Goal: Transaction & Acquisition: Purchase product/service

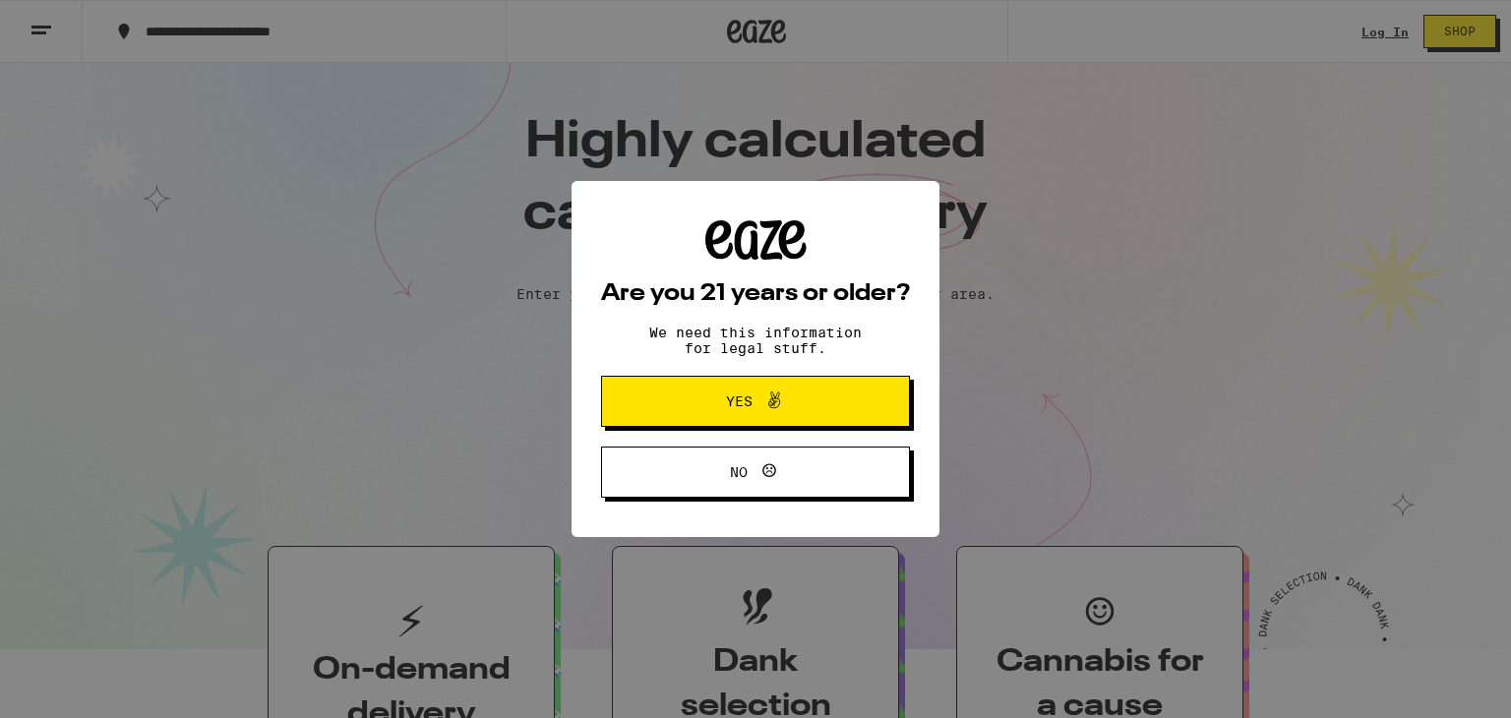
click at [723, 395] on span "Yes" at bounding box center [755, 401] width 149 height 26
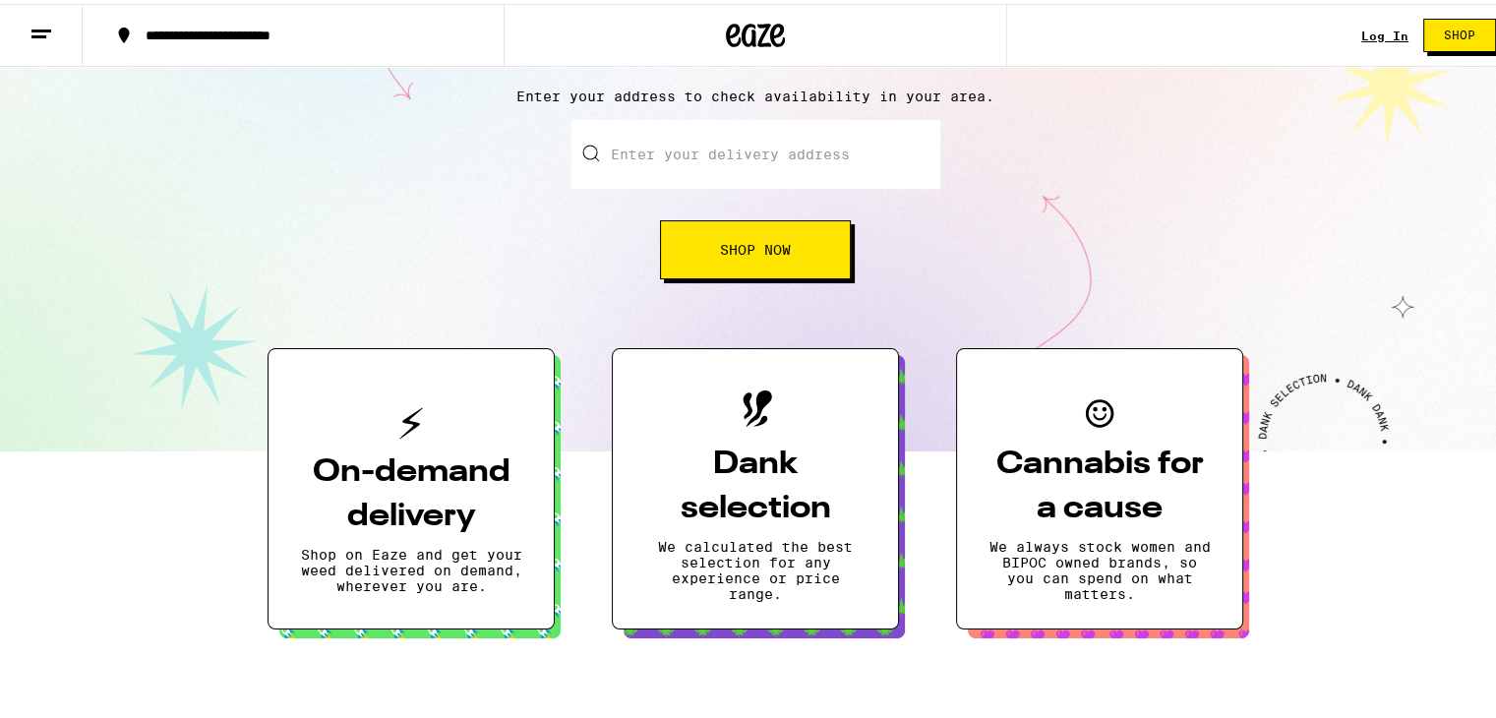
scroll to position [197, 0]
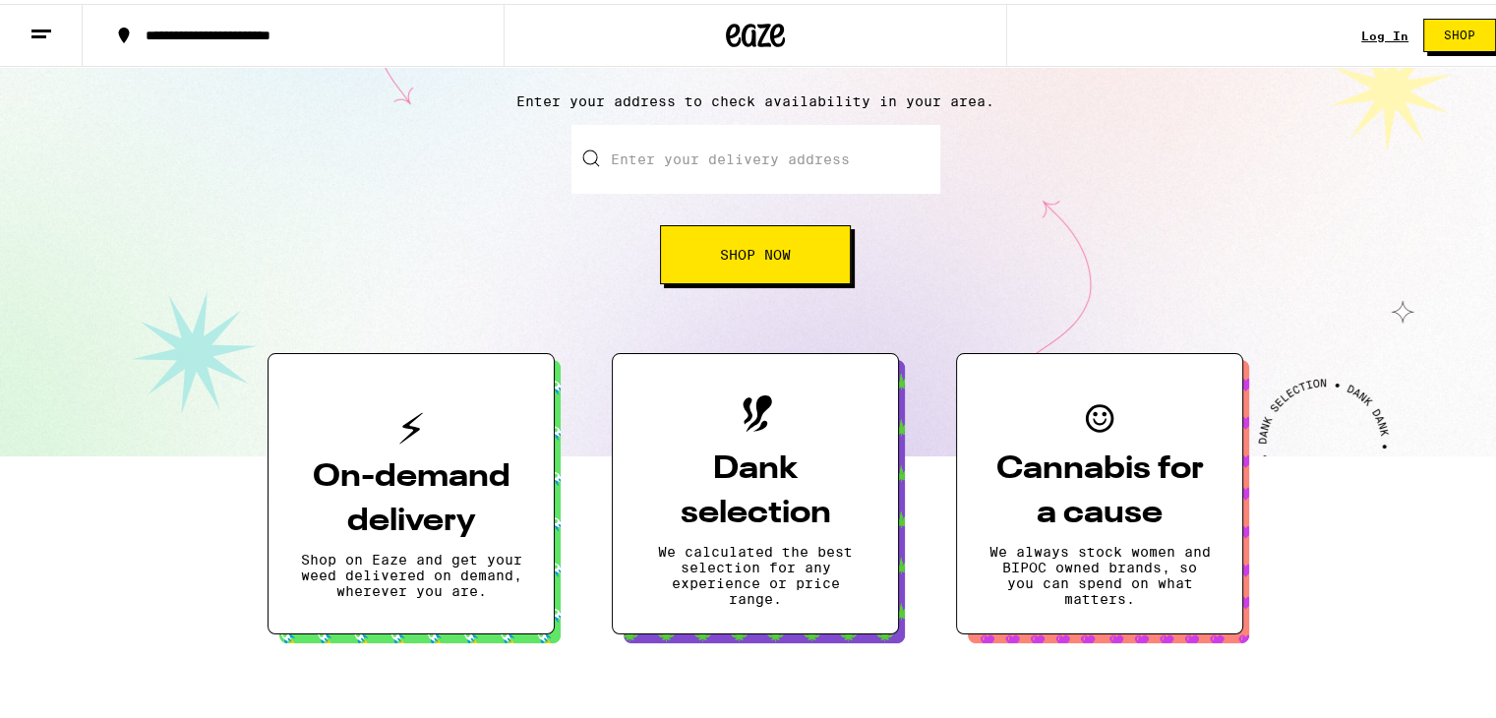
click at [732, 136] on input "Enter your delivery address" at bounding box center [755, 155] width 369 height 69
type input "[STREET_ADDRESS]"
type input "Apt 8"
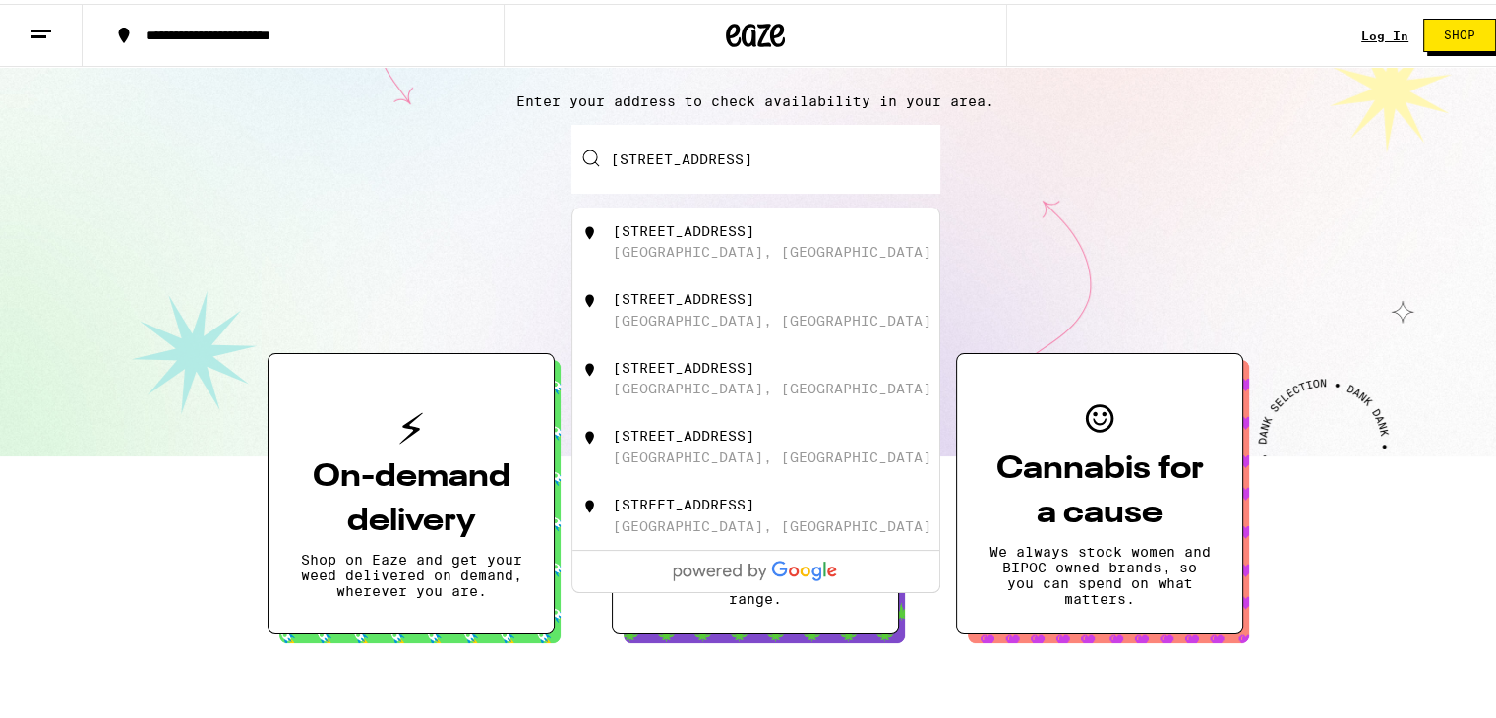
click at [725, 249] on div "[STREET_ADDRESS]" at bounding box center [788, 237] width 351 height 37
type input "[STREET_ADDRESS]"
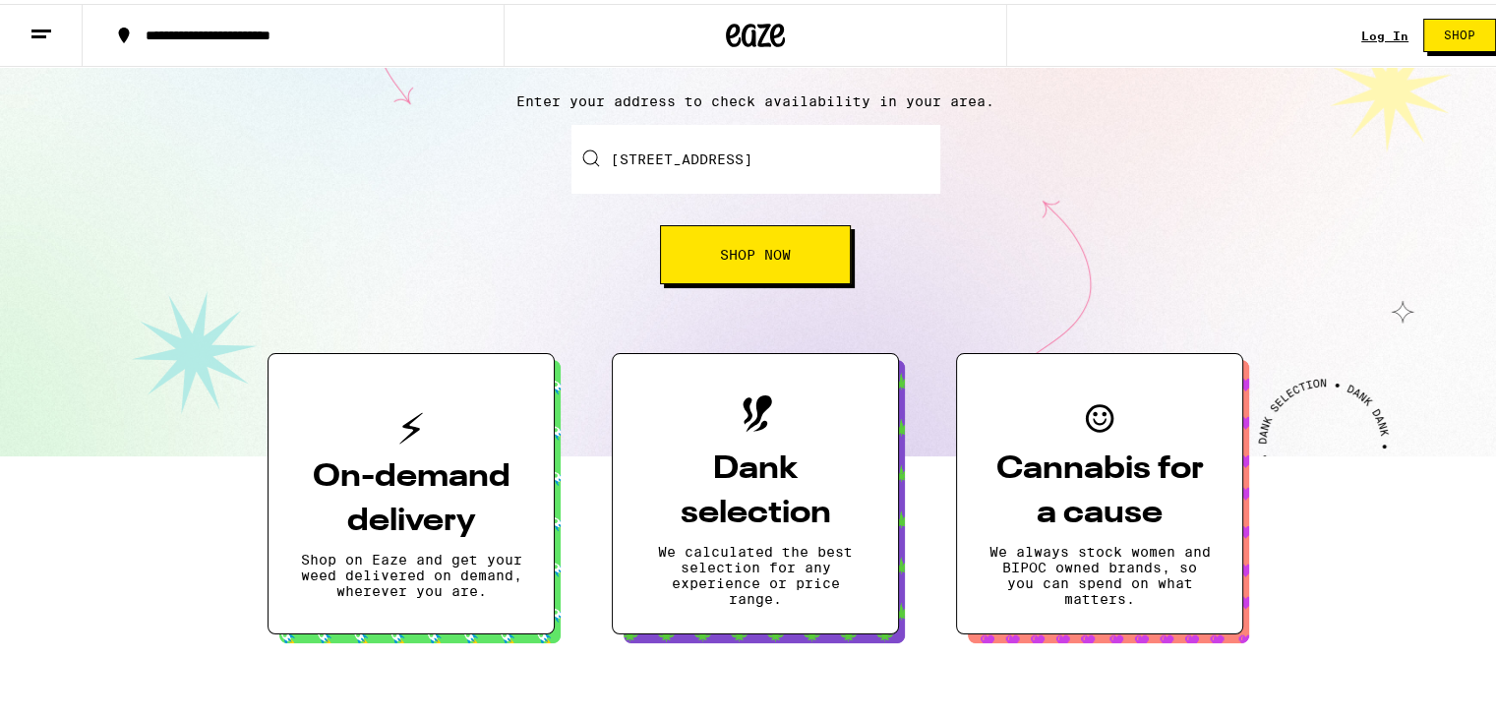
click at [743, 244] on span "Shop Now" at bounding box center [755, 251] width 71 height 14
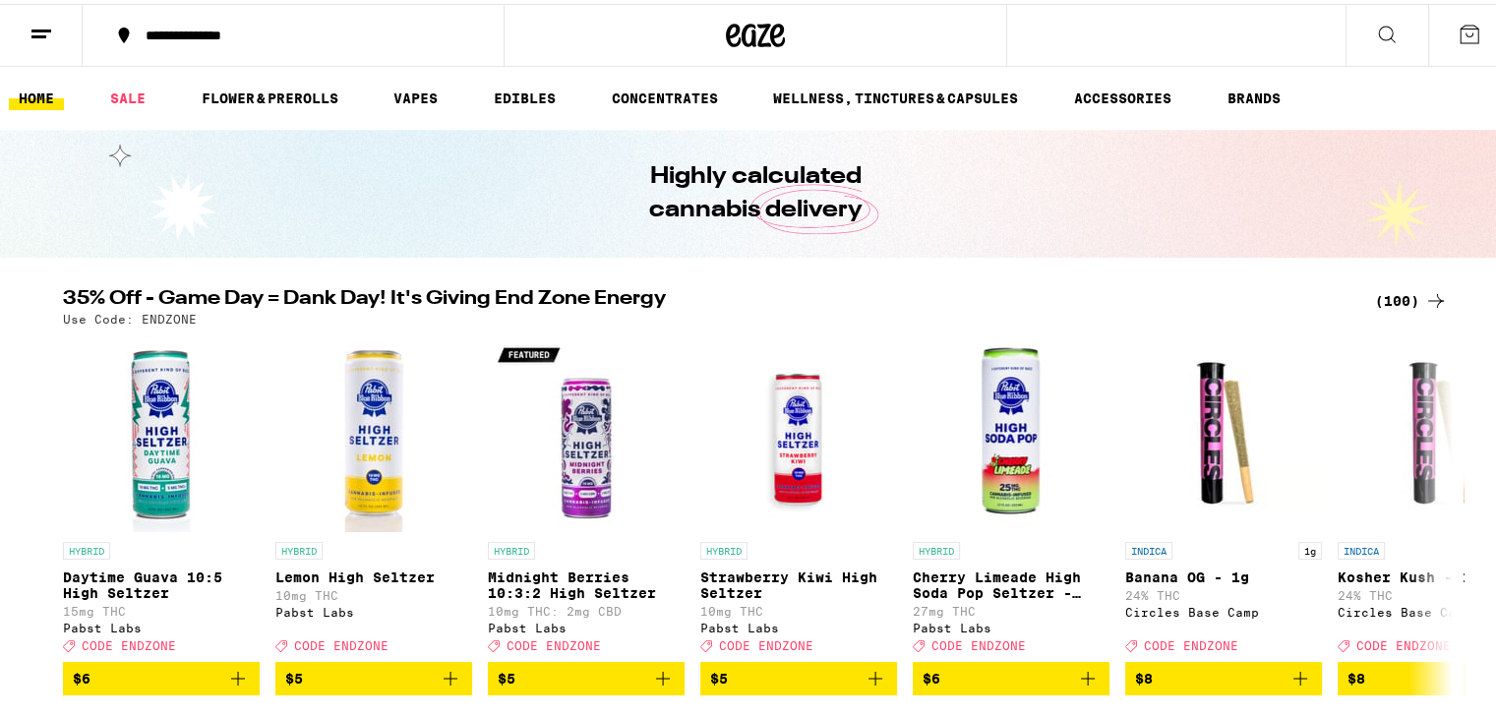
click at [1401, 296] on div "(100)" at bounding box center [1411, 297] width 73 height 24
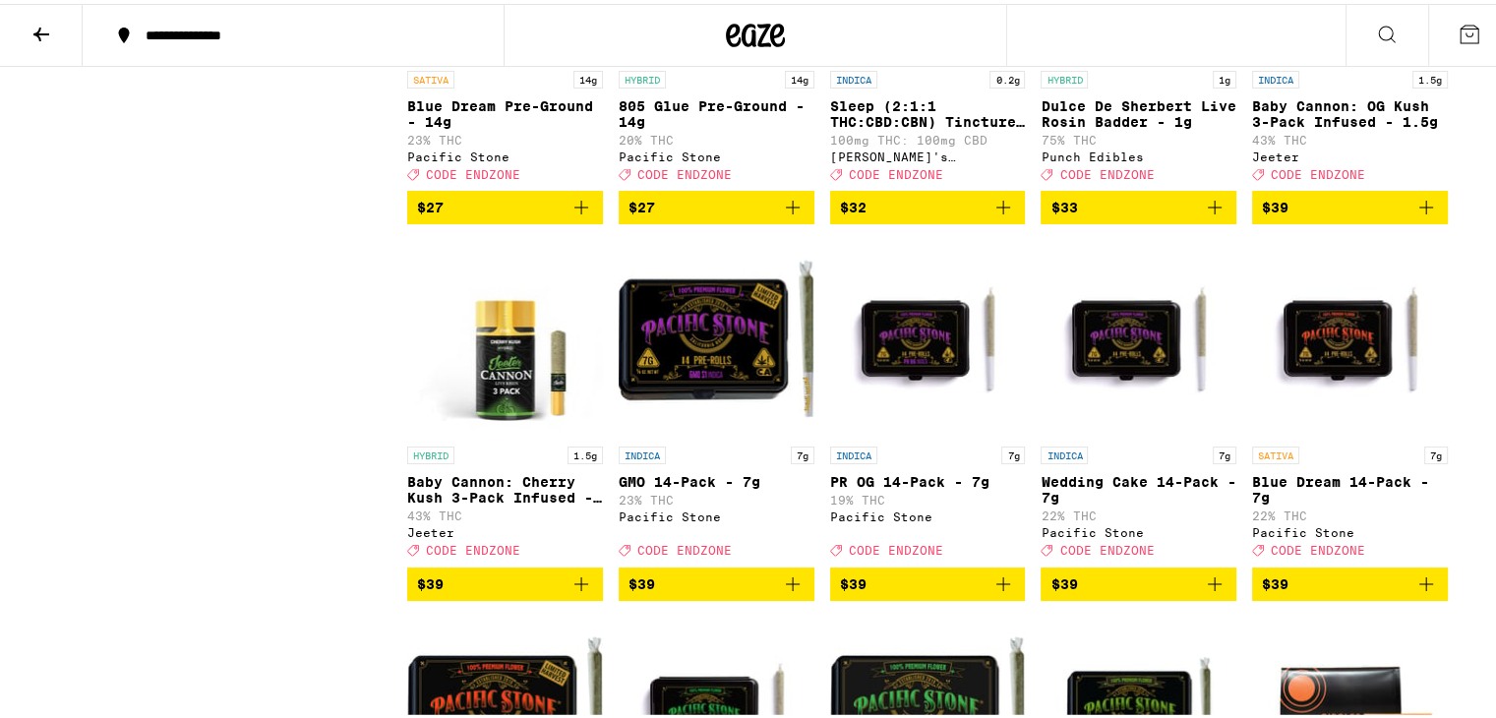
scroll to position [4819, 0]
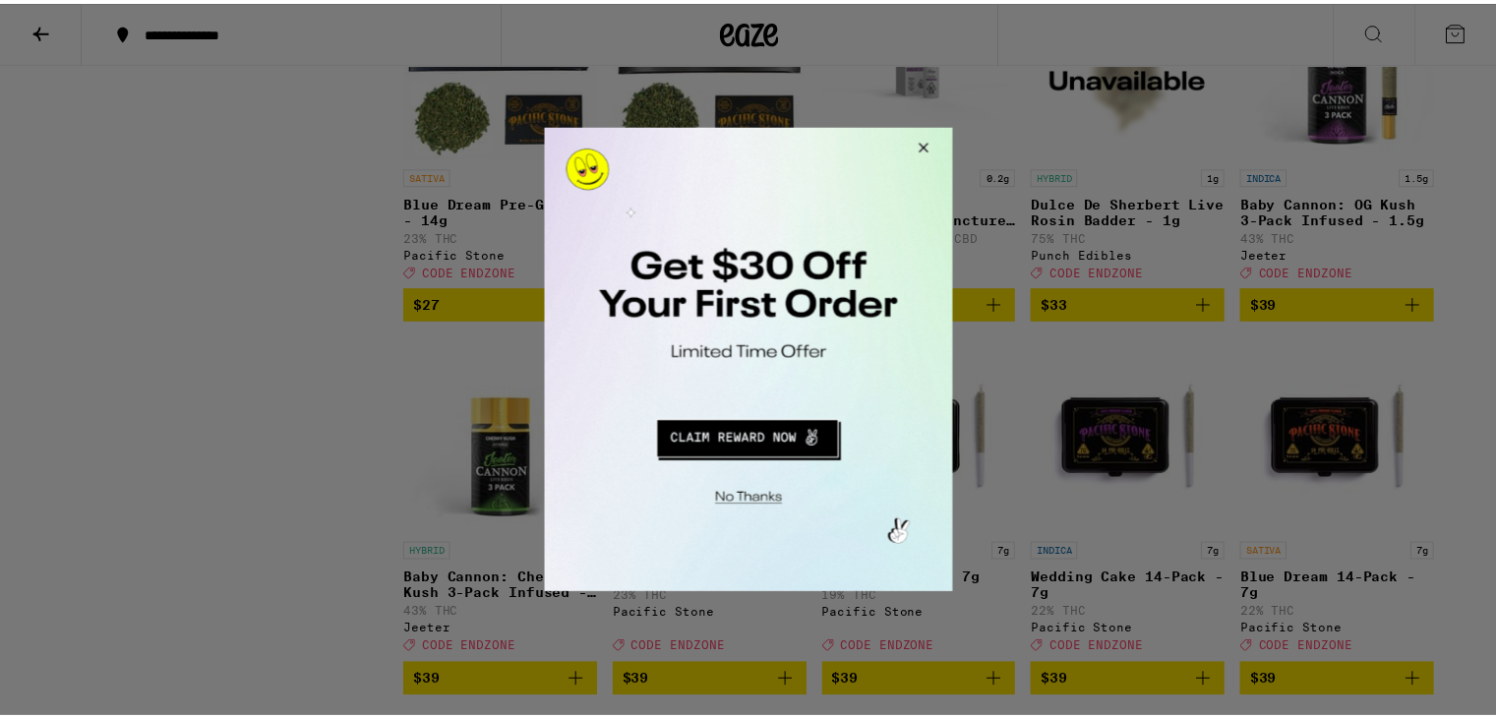
click at [925, 147] on button "Close Modal" at bounding box center [923, 150] width 53 height 47
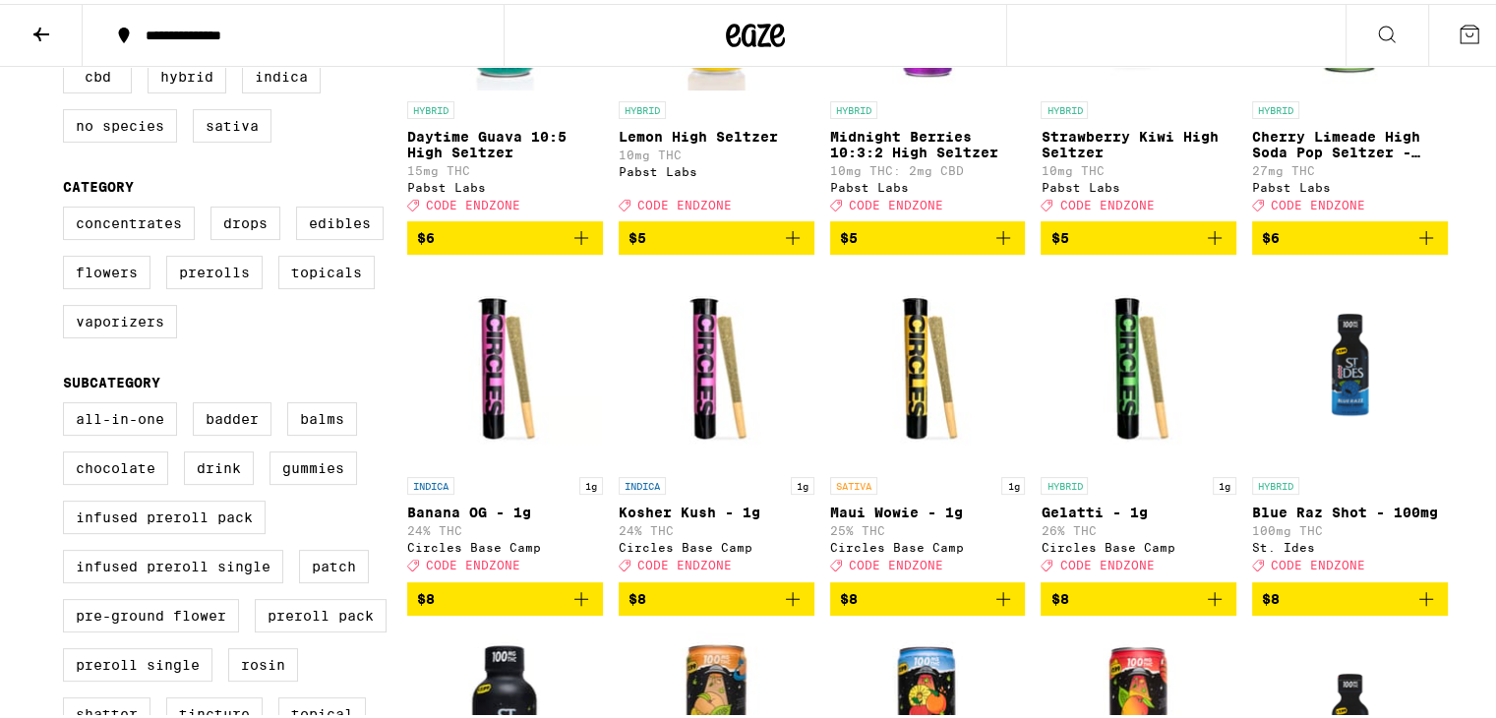
scroll to position [0, 0]
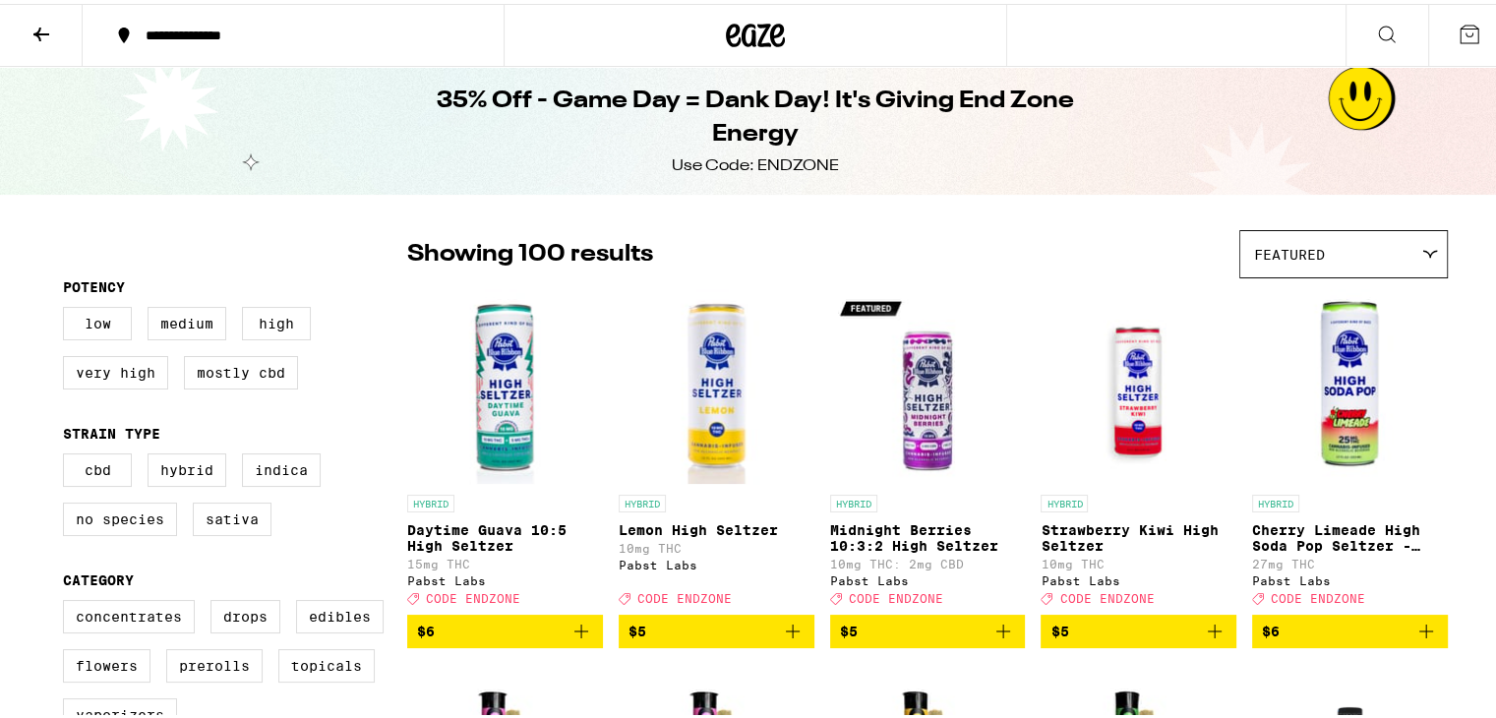
click at [1392, 301] on img "Open page for Cherry Limeade High Soda Pop Seltzer - 25mg from Pabst Labs" at bounding box center [1350, 382] width 196 height 197
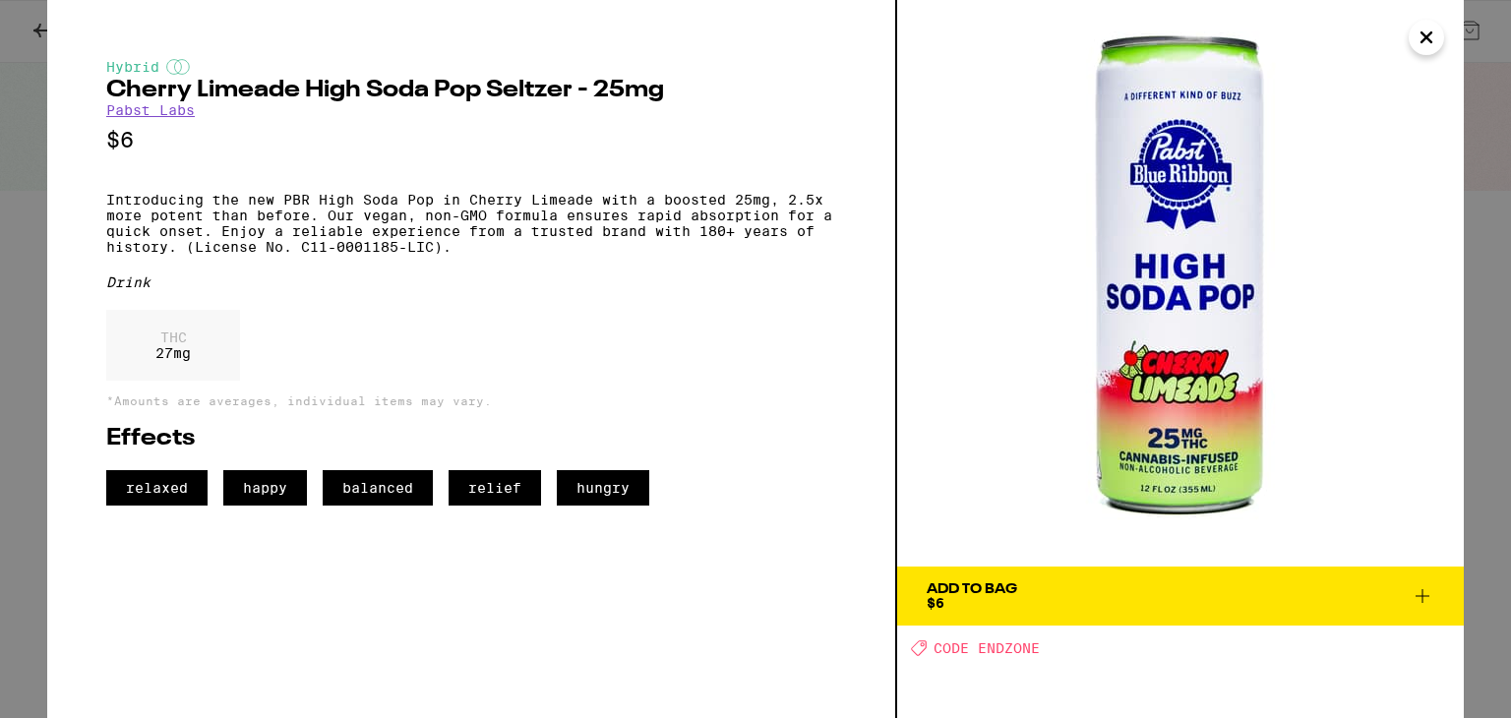
click at [1419, 36] on icon "Close" at bounding box center [1426, 38] width 24 height 30
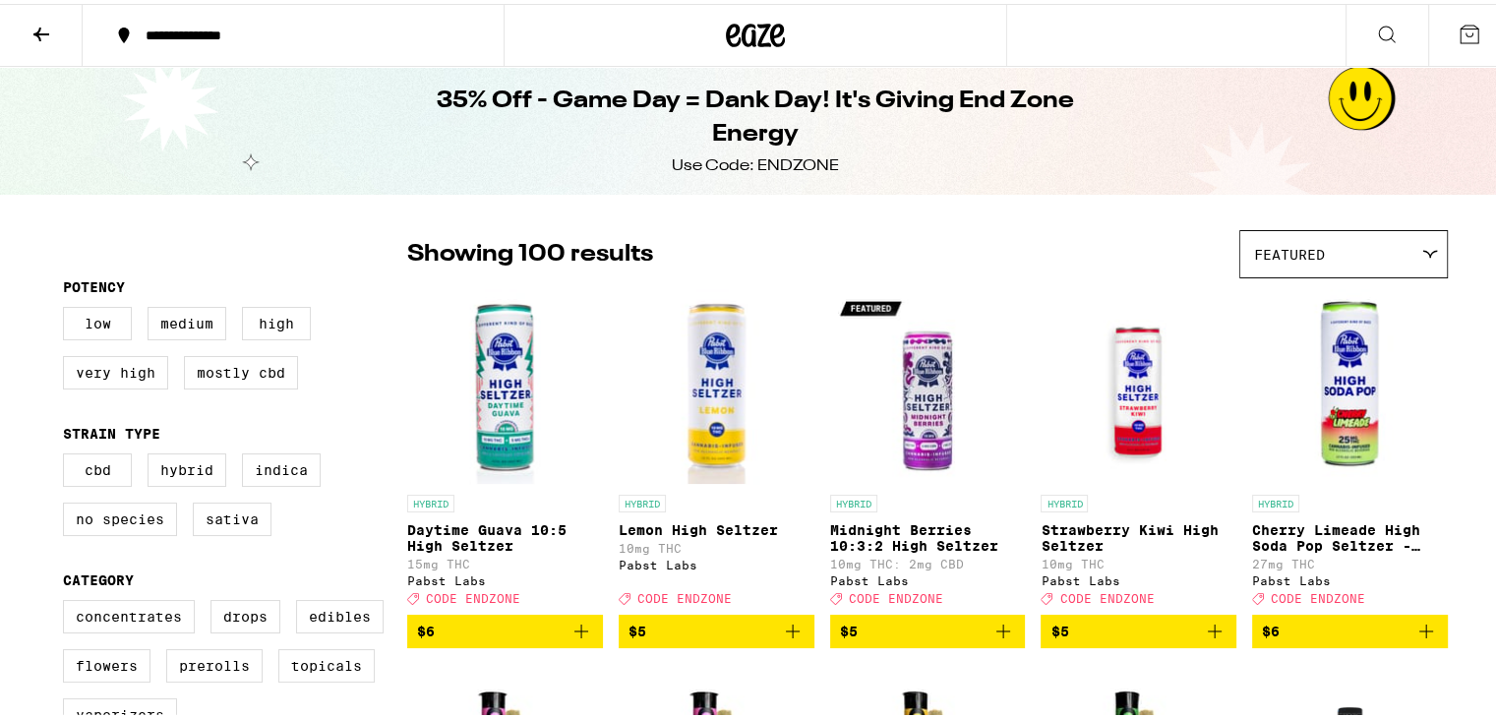
click at [1295, 255] on span "Featured" at bounding box center [1289, 251] width 71 height 16
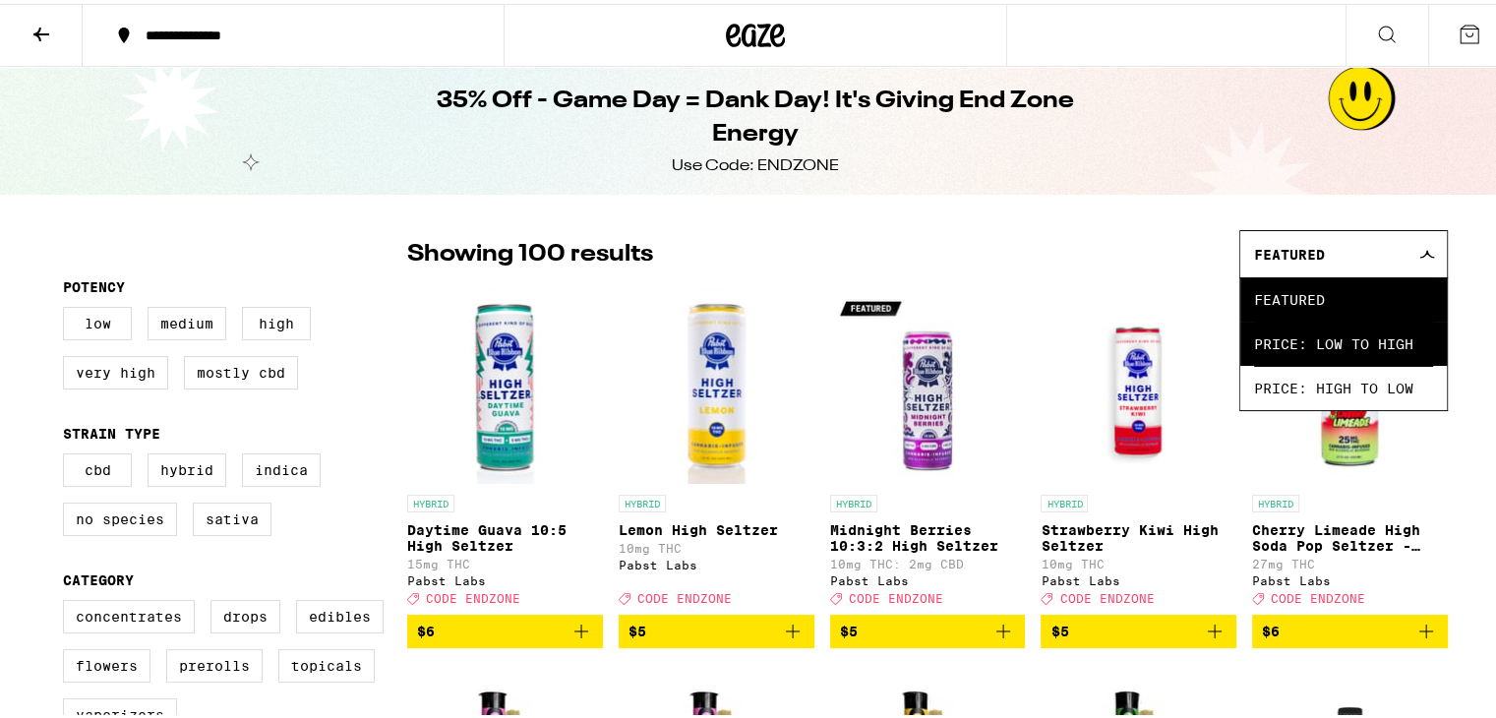
click at [1282, 362] on span "Price: Low to High" at bounding box center [1343, 340] width 179 height 44
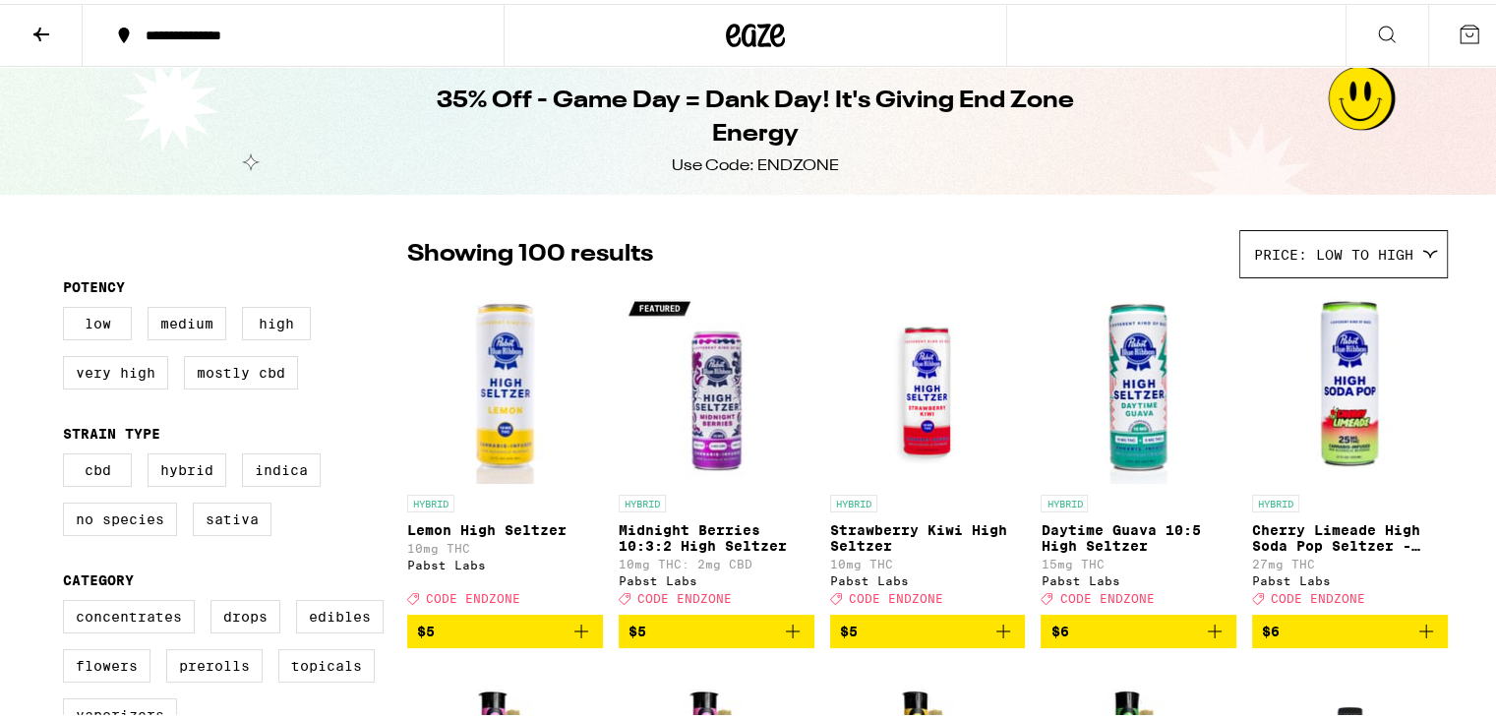
click at [1358, 249] on span "Price: Low to High" at bounding box center [1333, 251] width 159 height 16
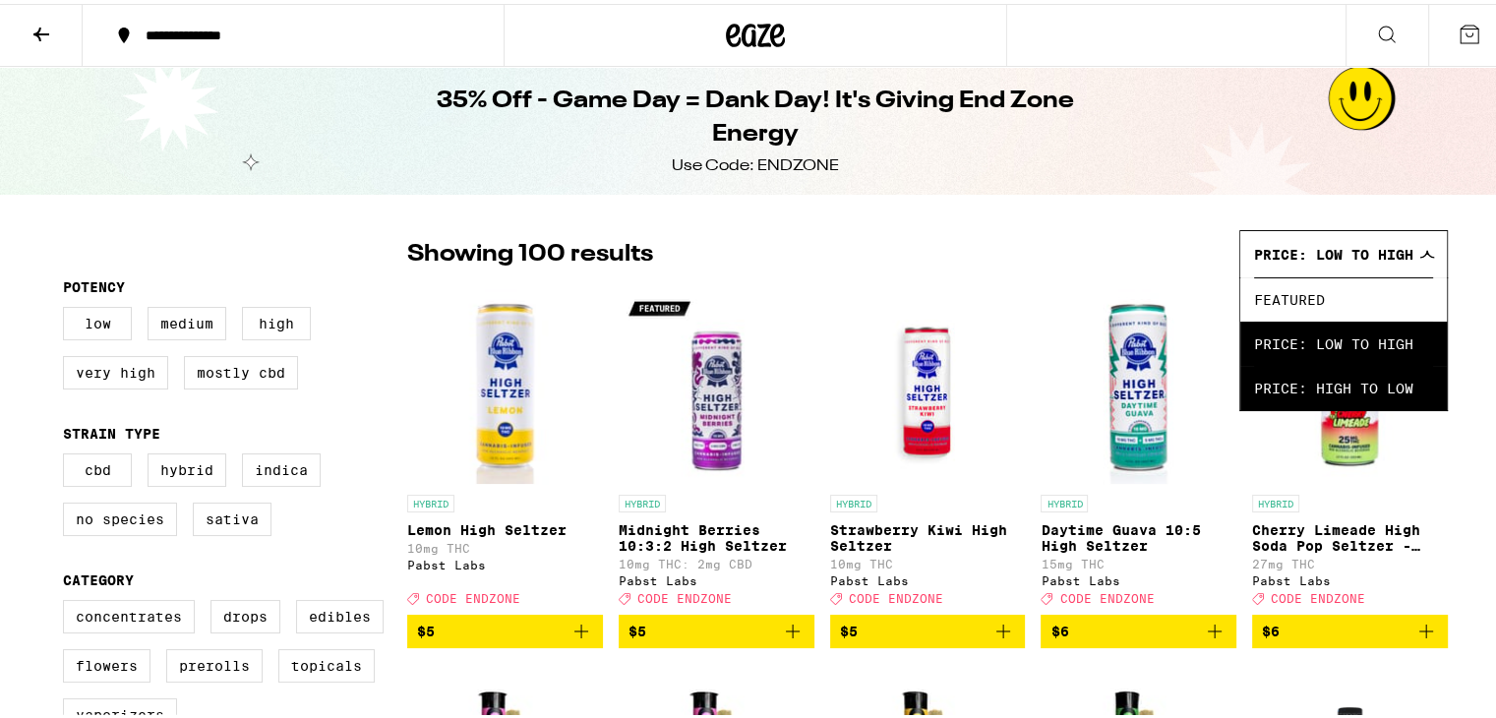
click at [1337, 379] on span "Price: High to Low" at bounding box center [1343, 384] width 179 height 44
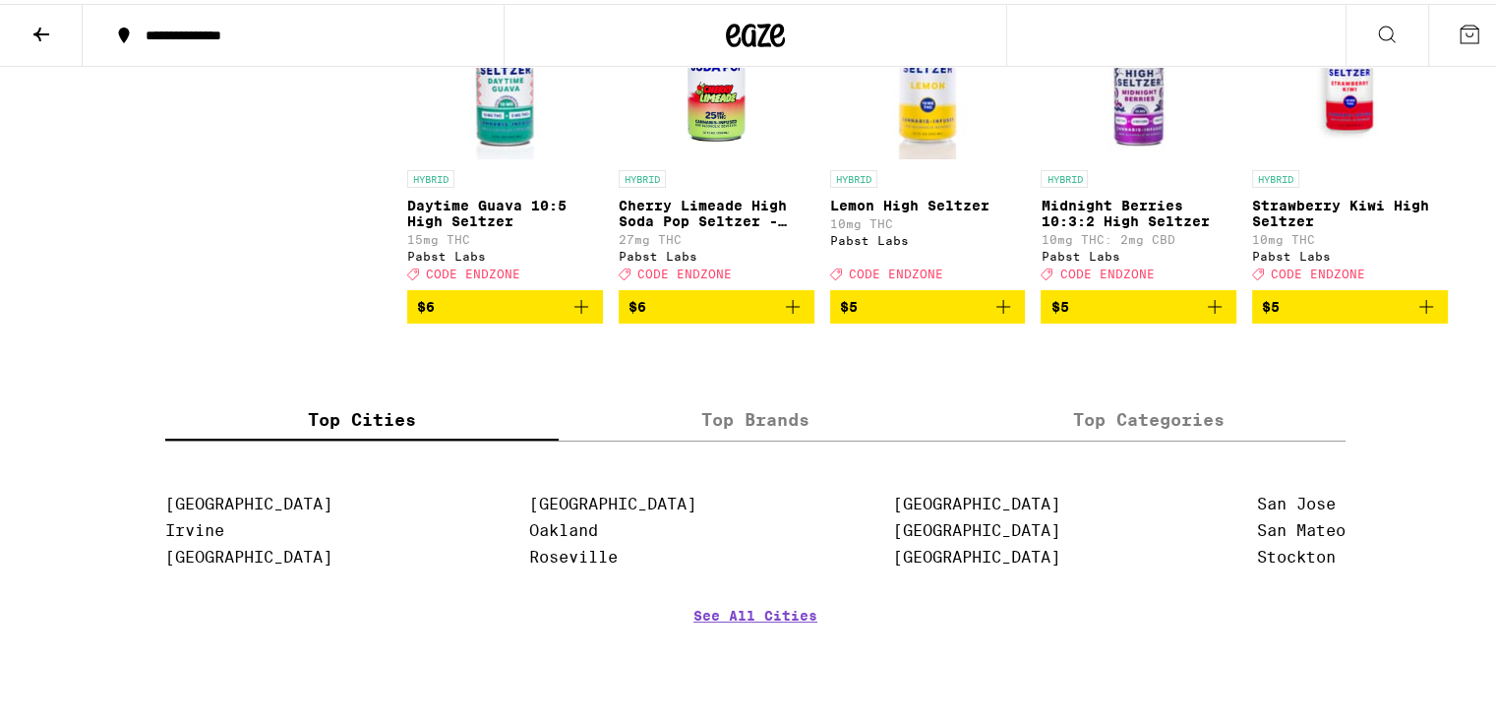
scroll to position [7573, 0]
